Goal: Task Accomplishment & Management: Use online tool/utility

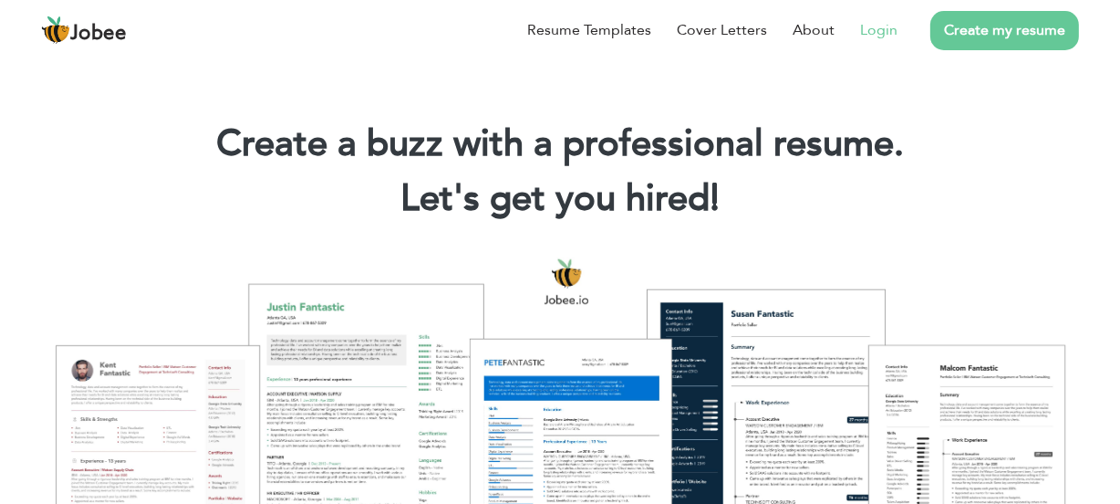
click at [889, 35] on link "Login" at bounding box center [878, 30] width 37 height 22
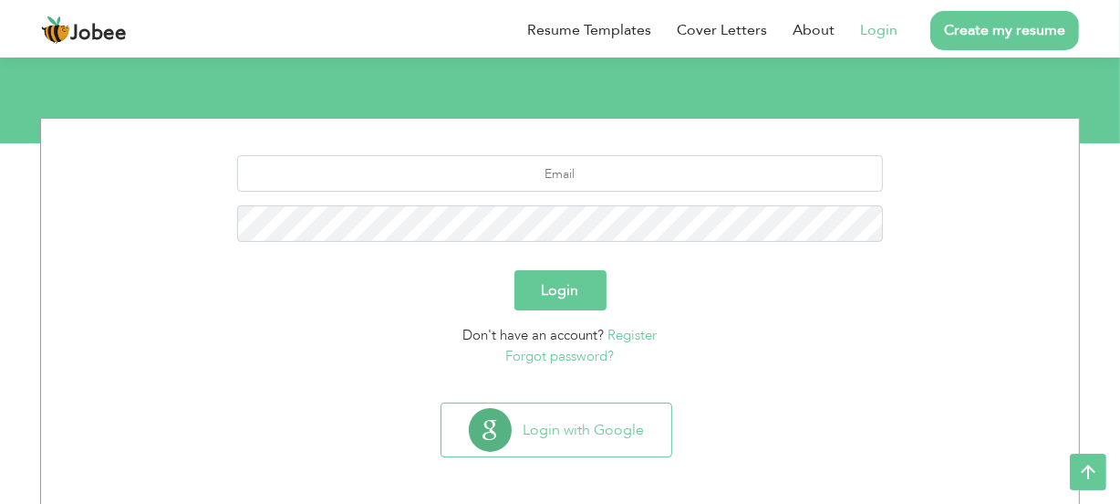
scroll to position [188, 0]
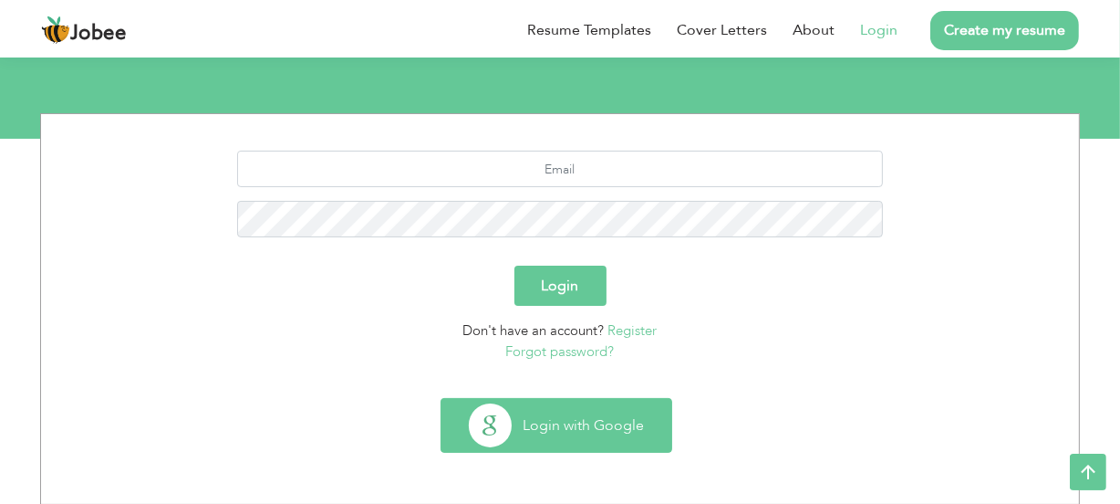
click at [640, 423] on button "Login with Google" at bounding box center [557, 425] width 230 height 53
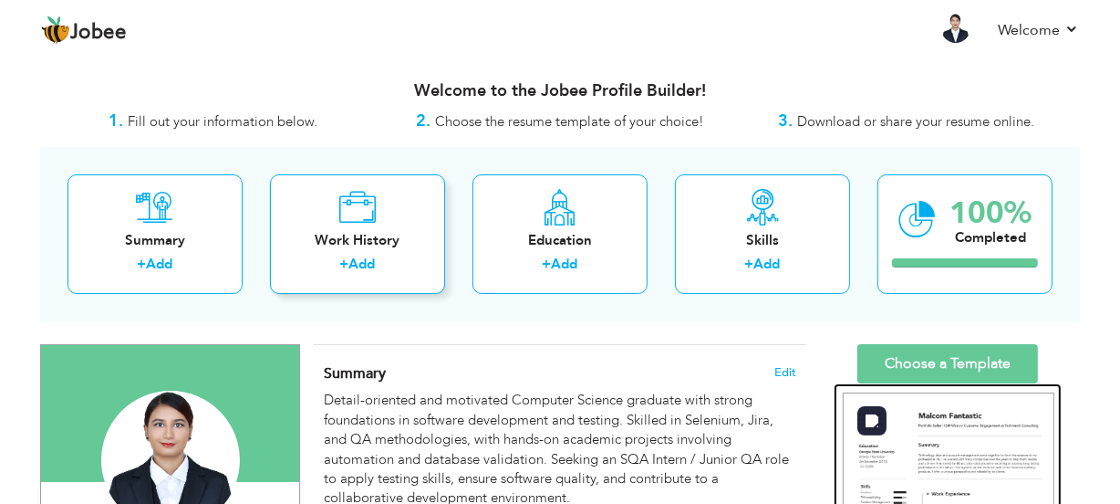
drag, startPoint x: 967, startPoint y: 410, endPoint x: 406, endPoint y: 258, distance: 581.1
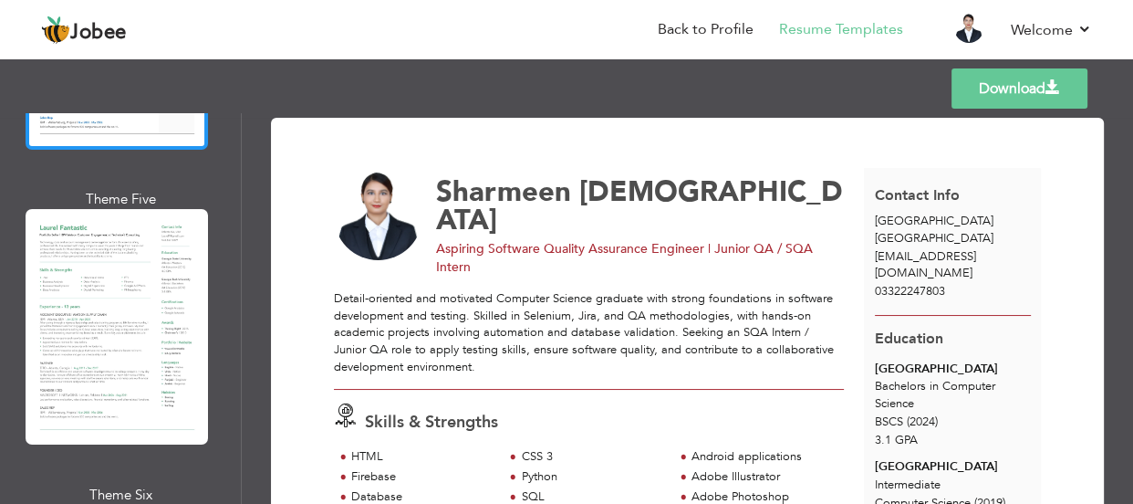
scroll to position [1243, 0]
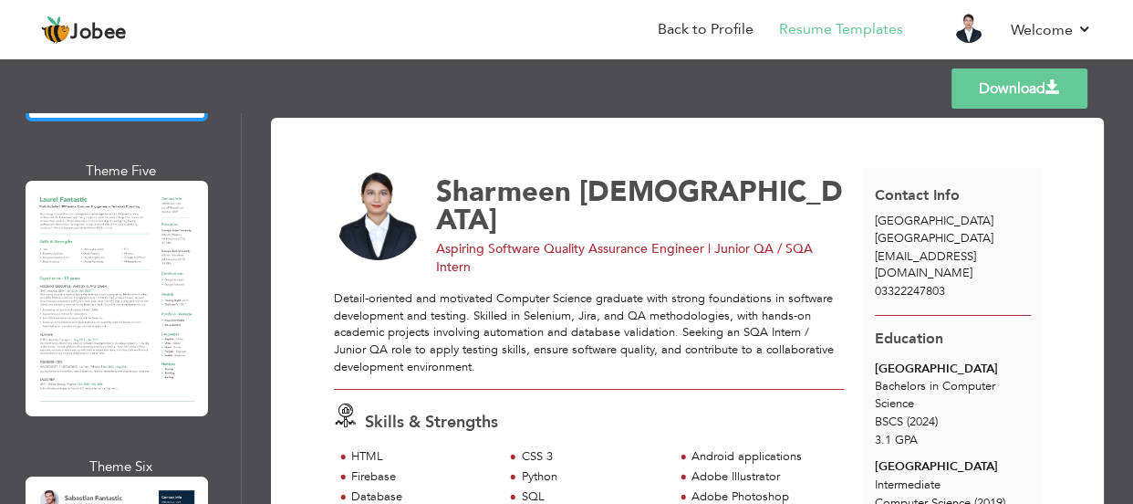
click at [144, 236] on div at bounding box center [117, 298] width 182 height 235
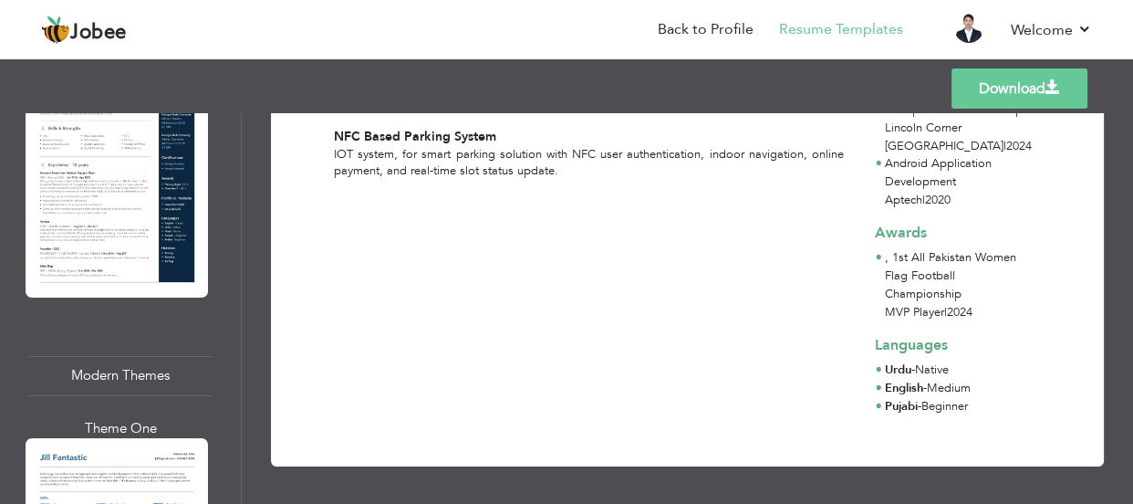
scroll to position [1825, 0]
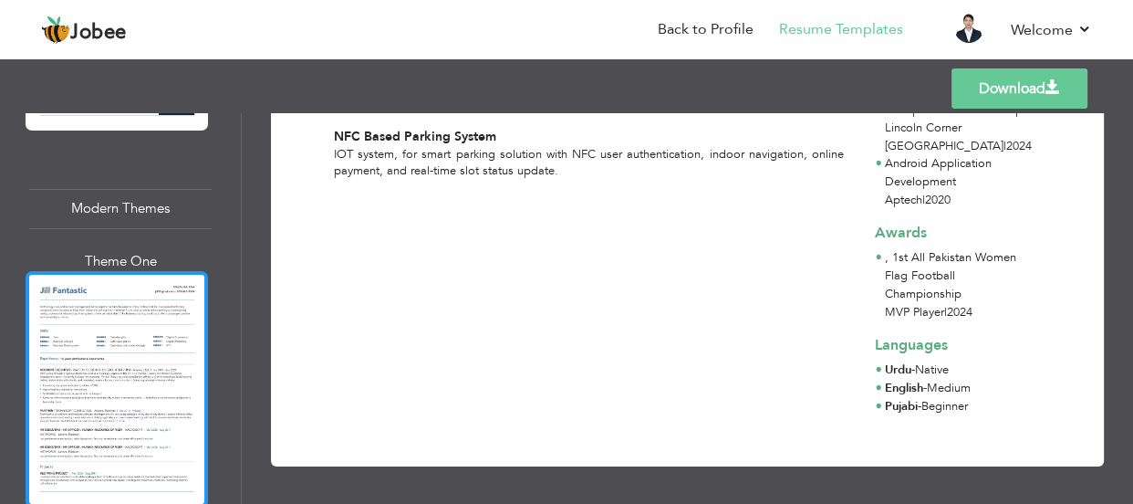
click at [138, 358] on div at bounding box center [117, 388] width 182 height 235
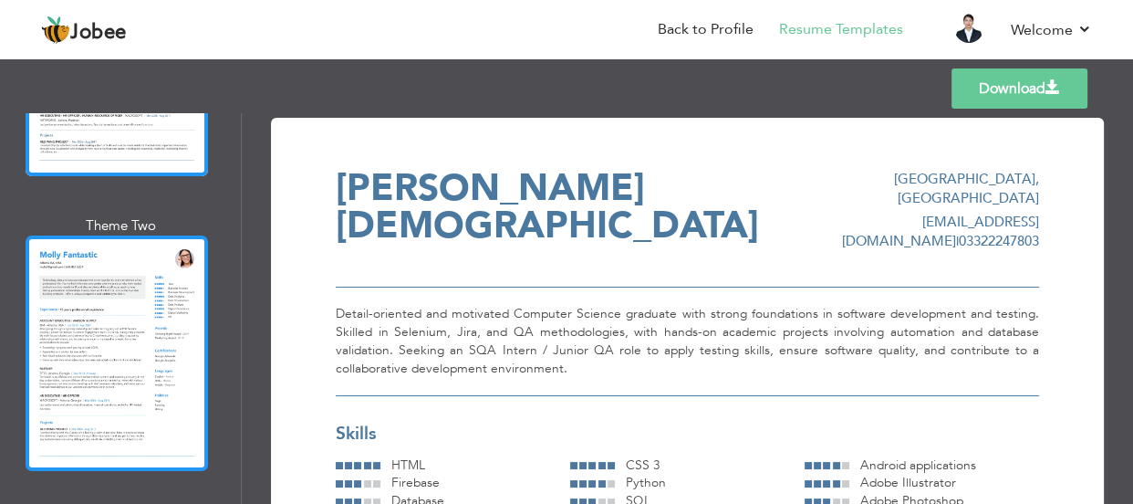
scroll to position [2405, 0]
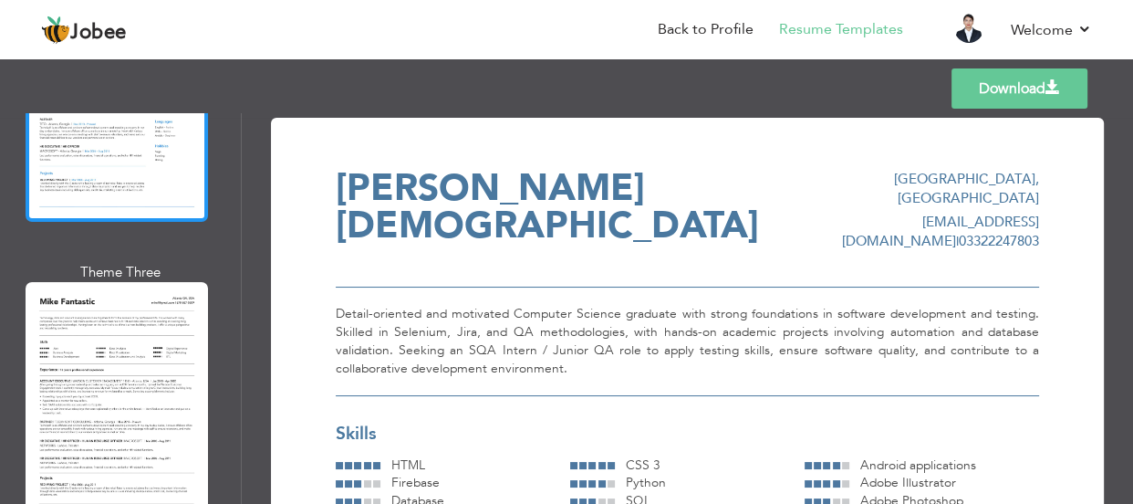
click at [108, 341] on div at bounding box center [117, 399] width 182 height 235
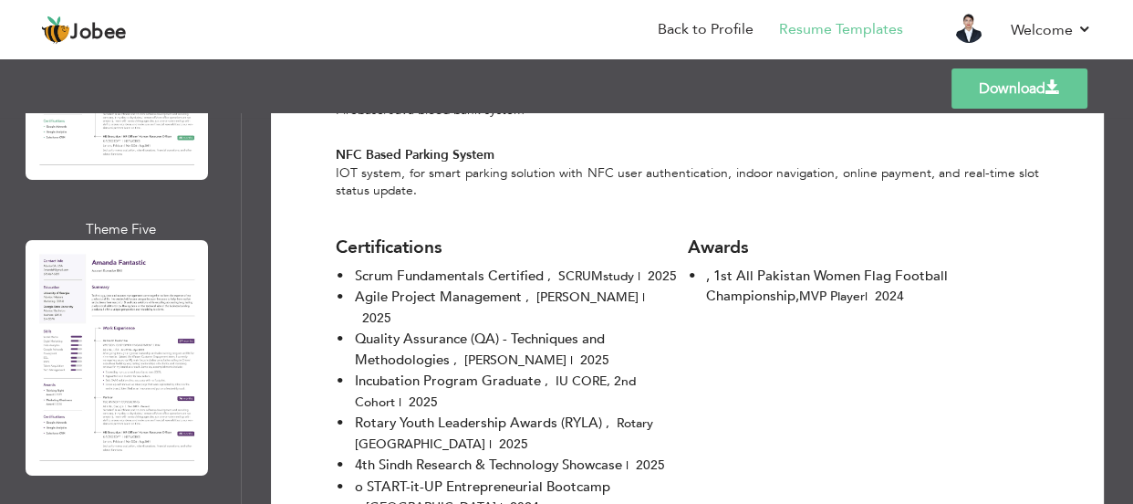
scroll to position [4312, 0]
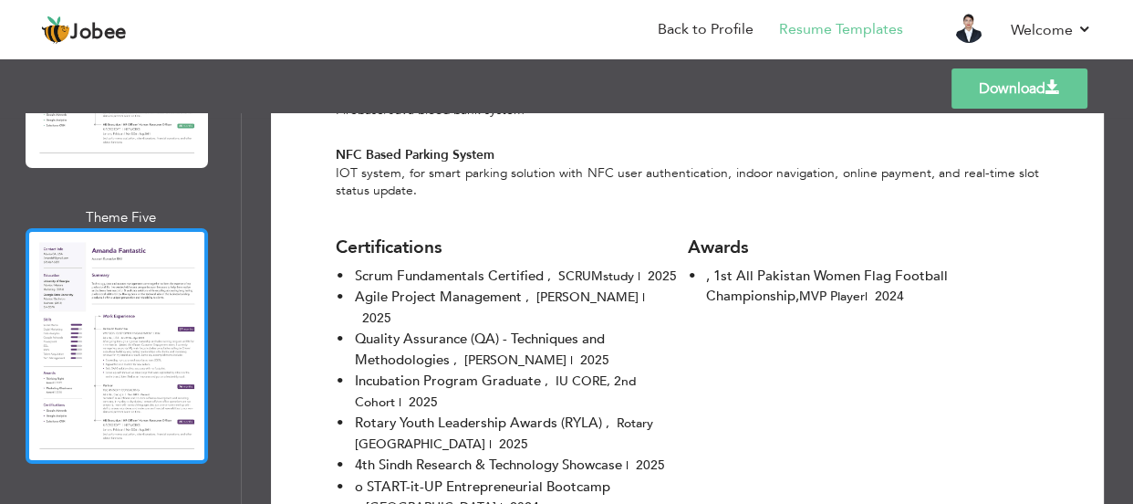
click at [130, 289] on div at bounding box center [117, 345] width 182 height 235
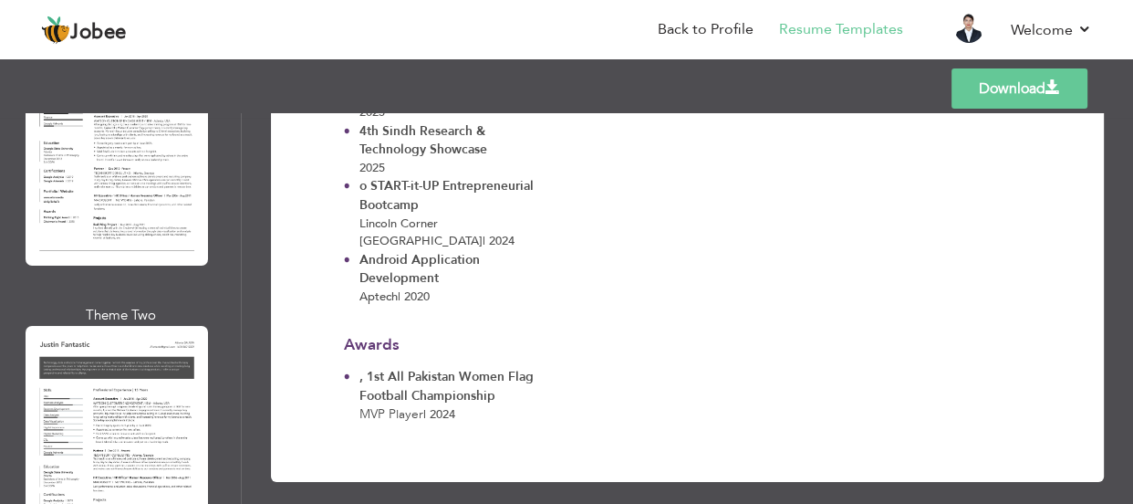
scroll to position [4893, 0]
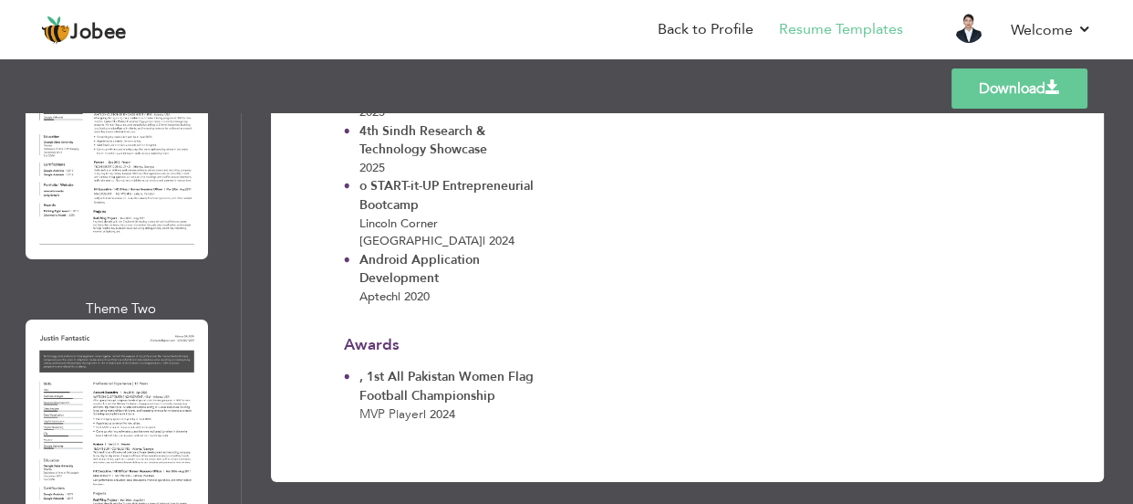
click at [153, 341] on div at bounding box center [117, 436] width 182 height 235
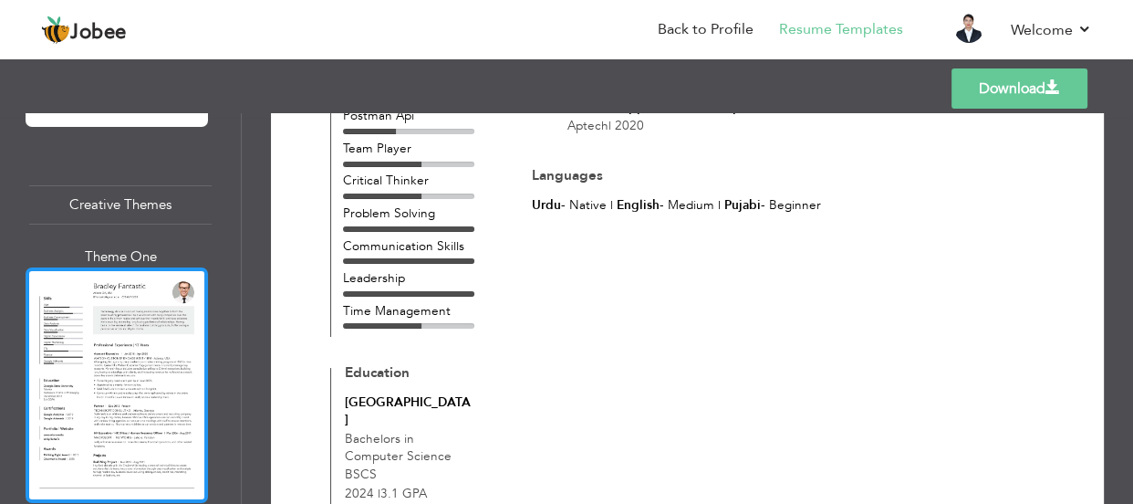
scroll to position [4643, 0]
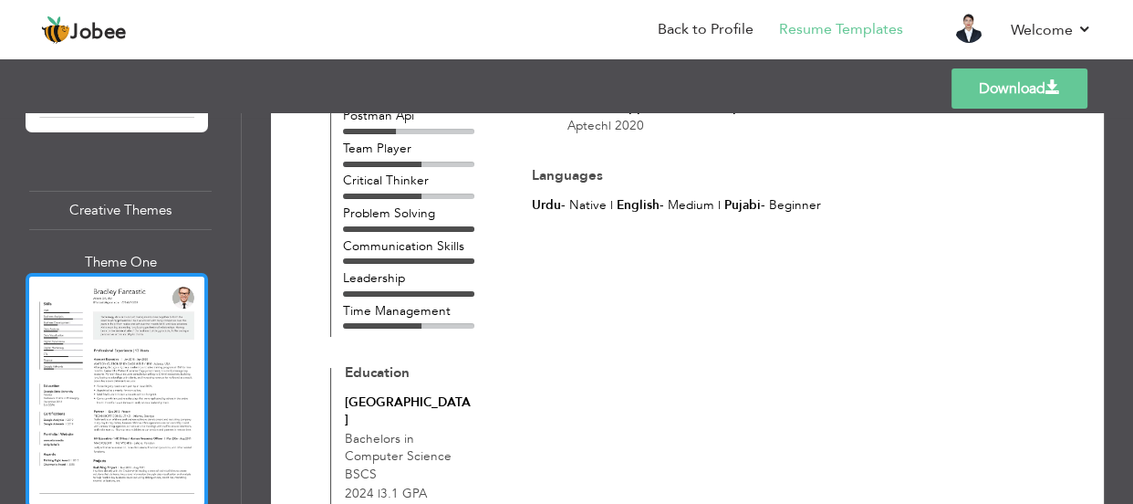
click at [119, 341] on div at bounding box center [117, 390] width 182 height 235
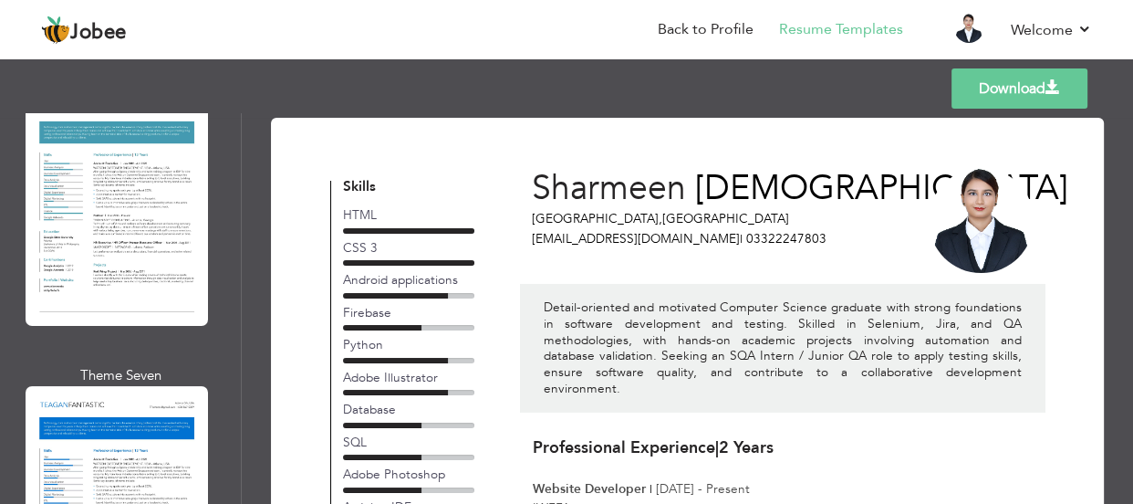
scroll to position [6054, 0]
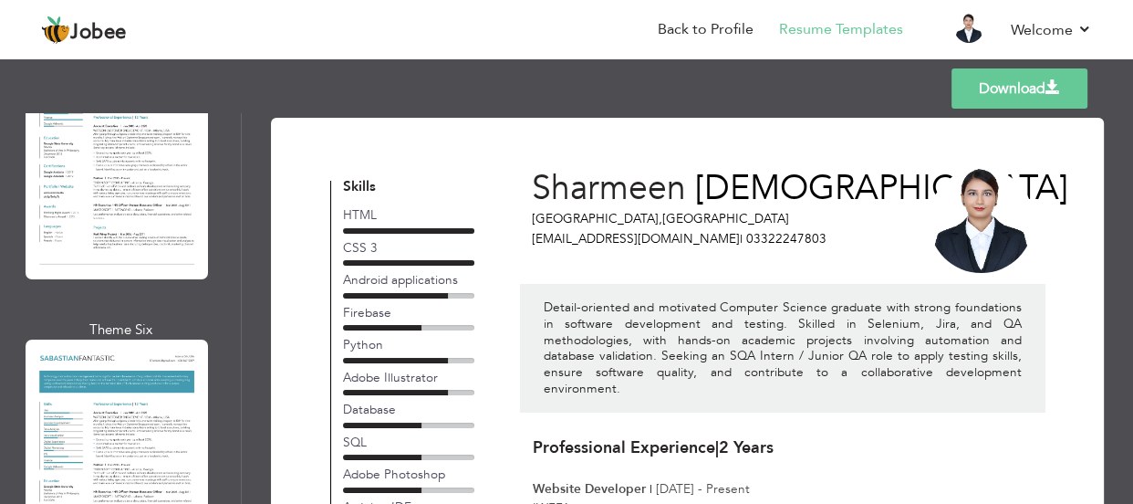
click at [114, 346] on div at bounding box center [117, 456] width 182 height 235
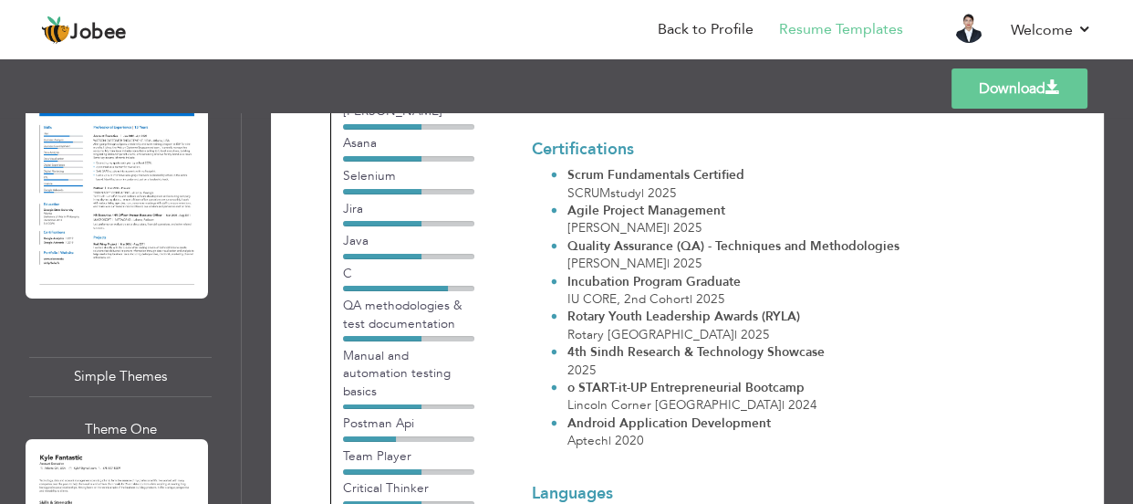
scroll to position [6800, 0]
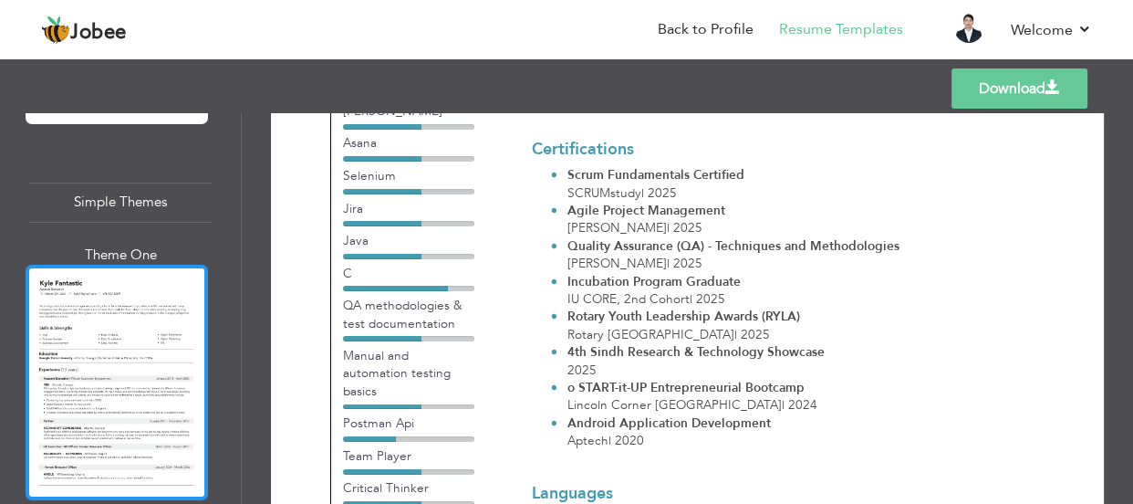
click at [163, 269] on div at bounding box center [117, 382] width 182 height 235
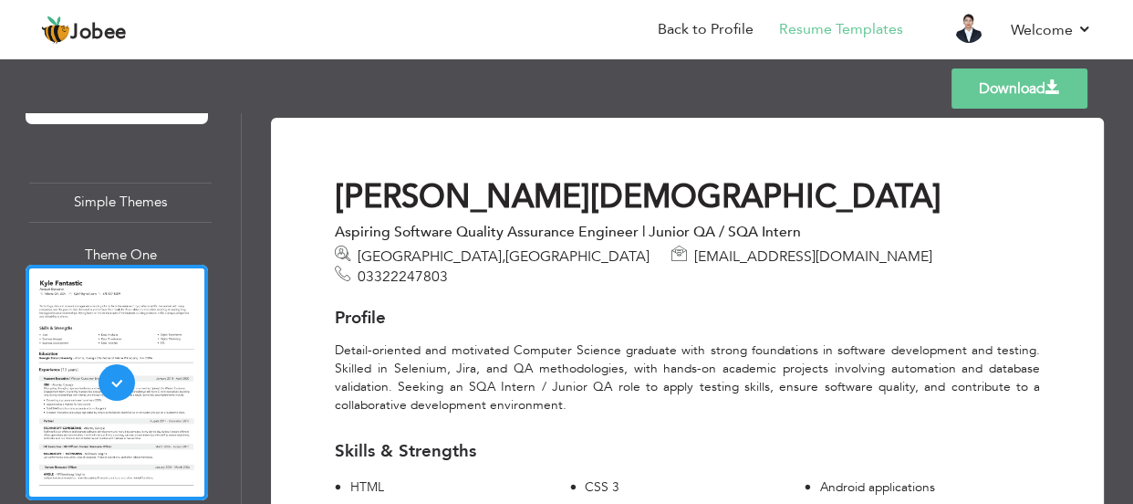
scroll to position [0, 0]
click at [999, 99] on link "Download" at bounding box center [1019, 88] width 136 height 40
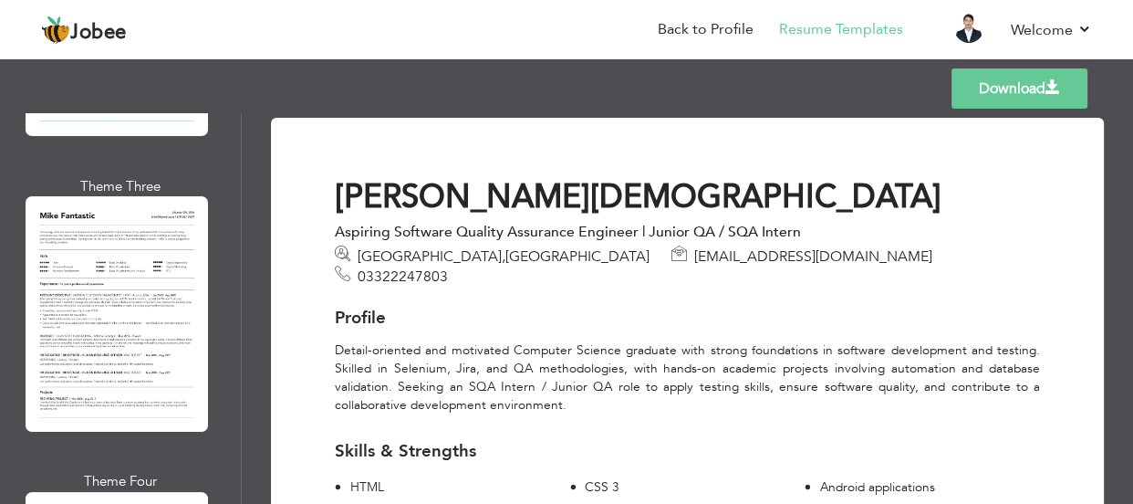
scroll to position [2405, 0]
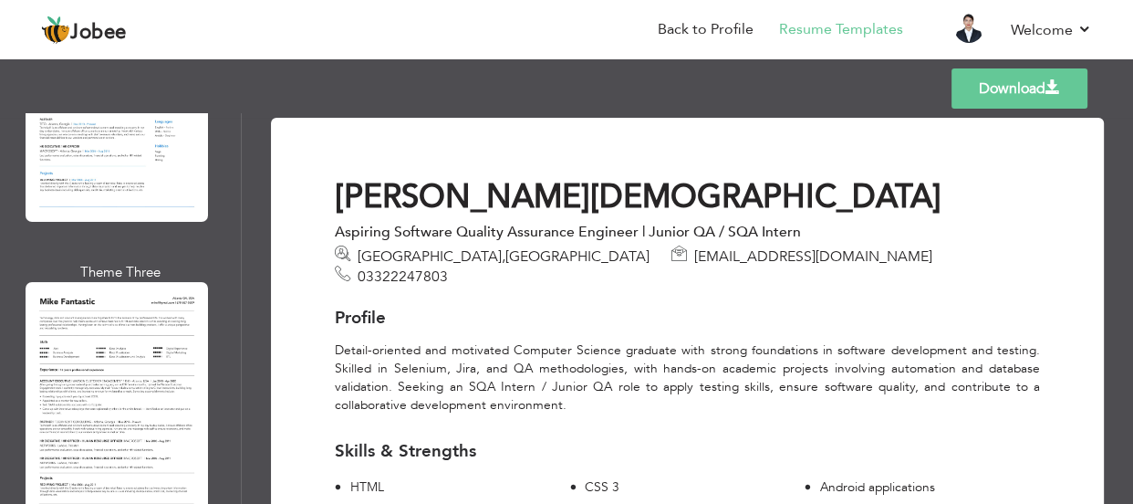
click at [33, 380] on div at bounding box center [117, 399] width 182 height 235
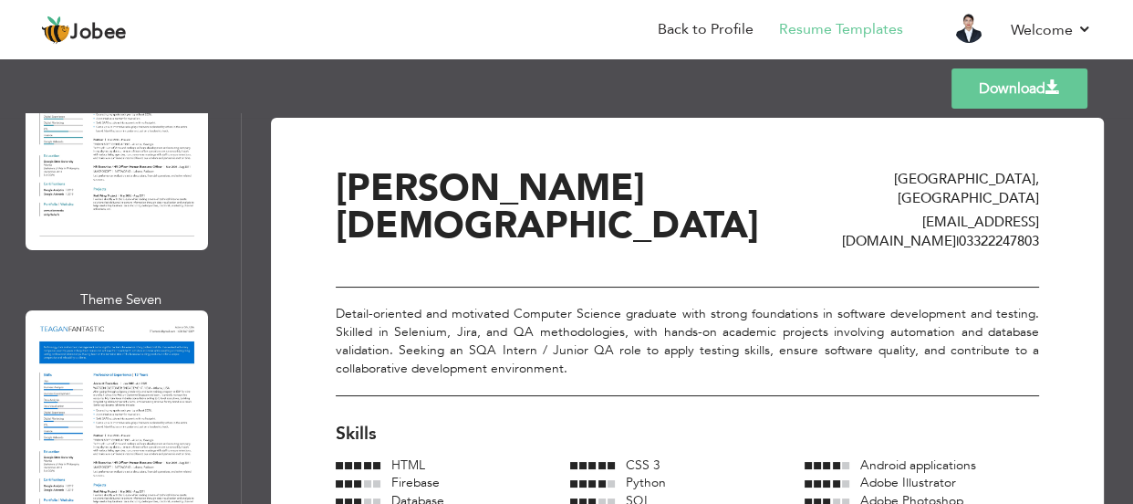
scroll to position [6296, 0]
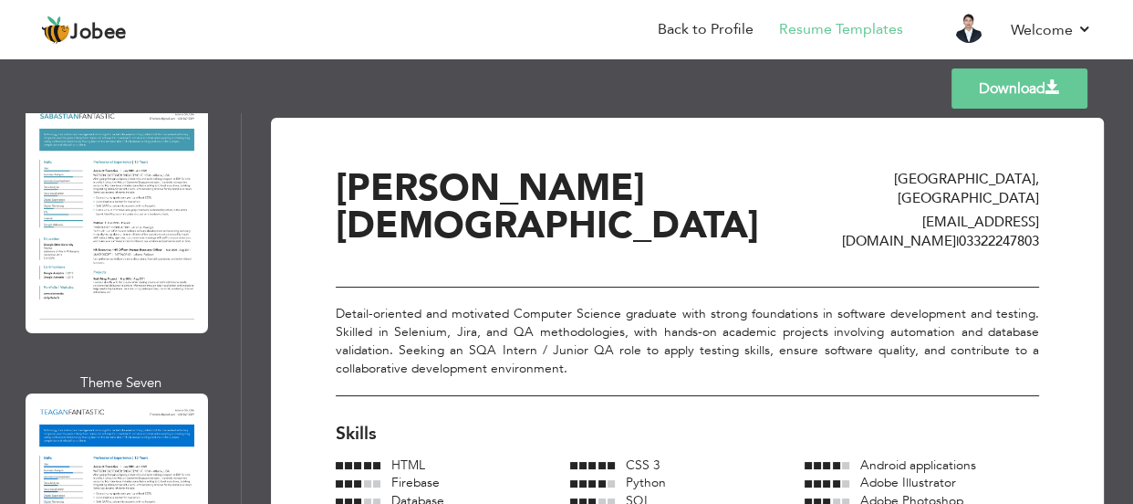
click at [138, 393] on div at bounding box center [117, 510] width 182 height 235
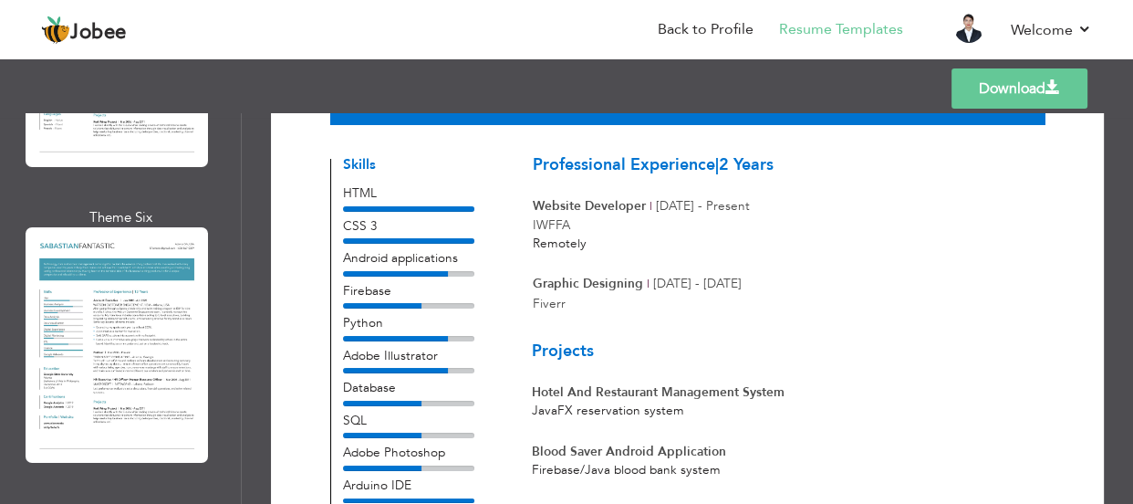
scroll to position [5964, 0]
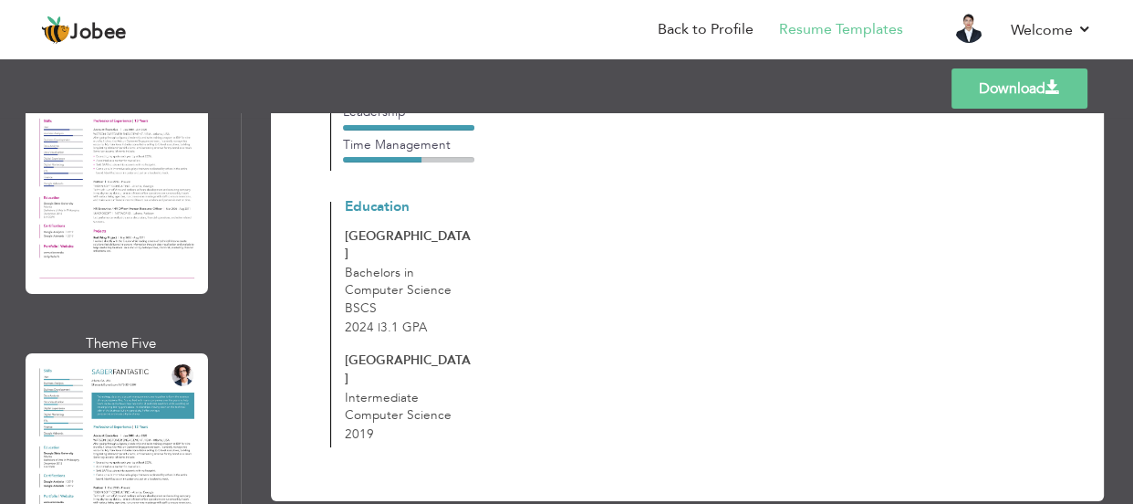
scroll to position [5715, 0]
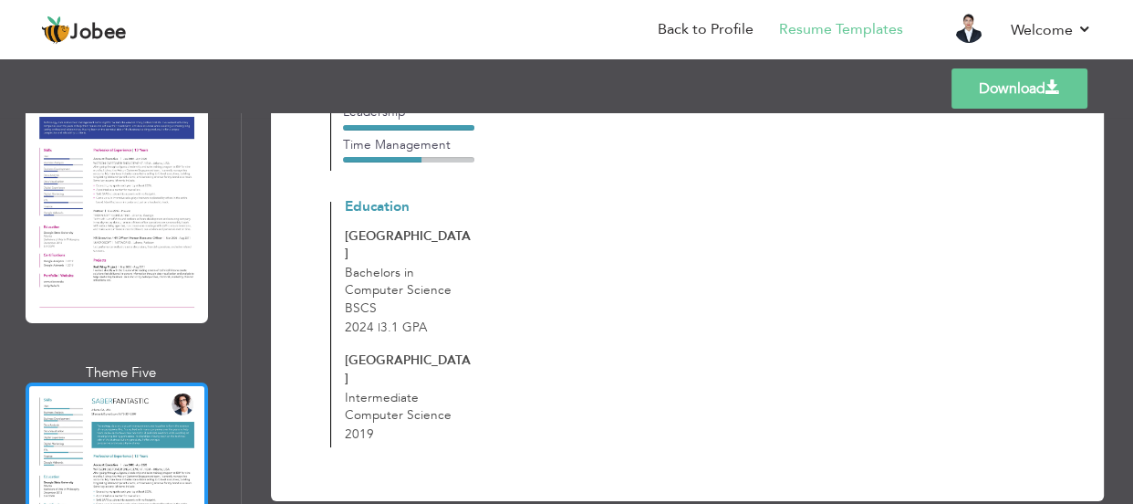
click at [99, 382] on div at bounding box center [117, 499] width 182 height 235
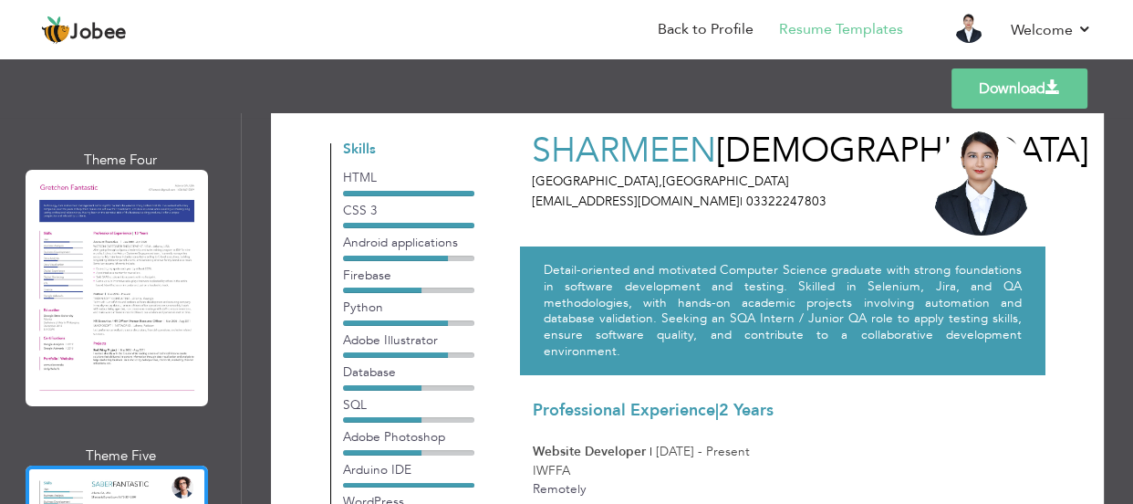
scroll to position [0, 0]
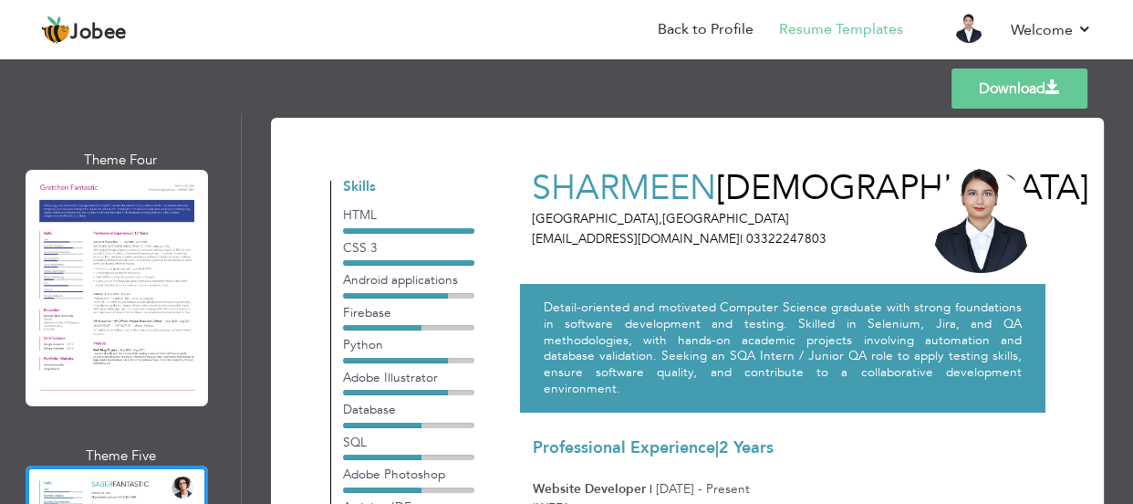
click at [988, 88] on link "Download" at bounding box center [1019, 88] width 136 height 40
